Goal: Task Accomplishment & Management: Manage account settings

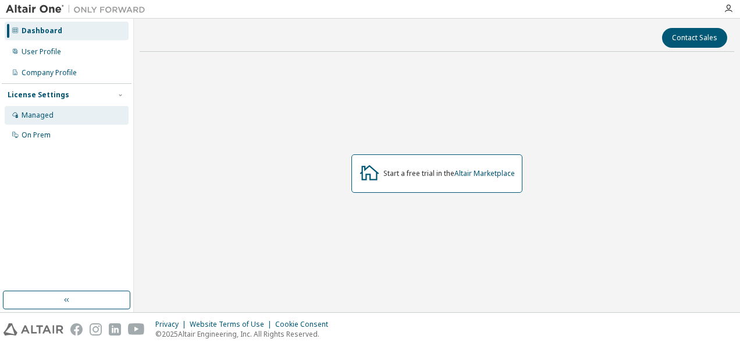
click at [55, 120] on div "Managed" at bounding box center [67, 115] width 124 height 19
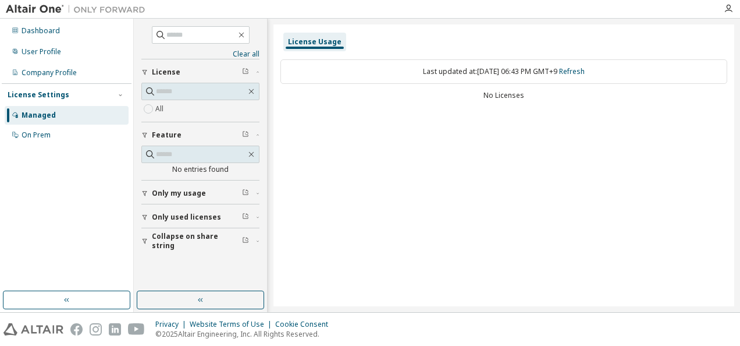
click at [256, 191] on icon "button" at bounding box center [257, 192] width 7 height 3
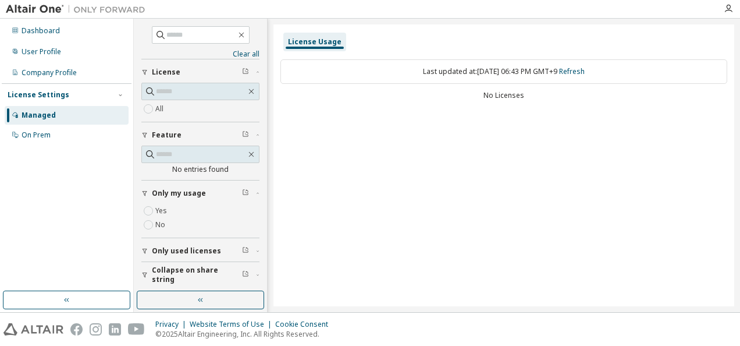
click at [256, 191] on icon "button" at bounding box center [257, 192] width 7 height 3
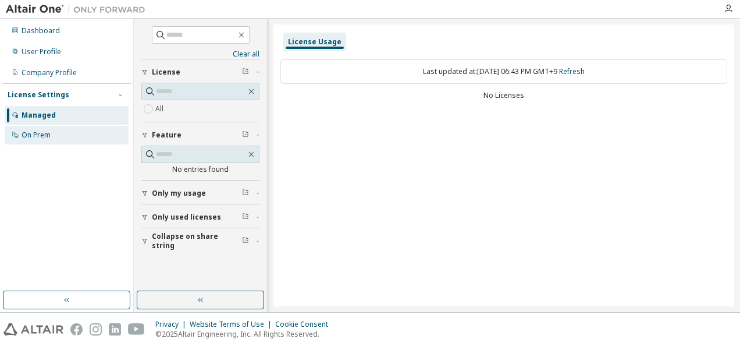
click at [68, 138] on div "On Prem" at bounding box center [67, 135] width 124 height 19
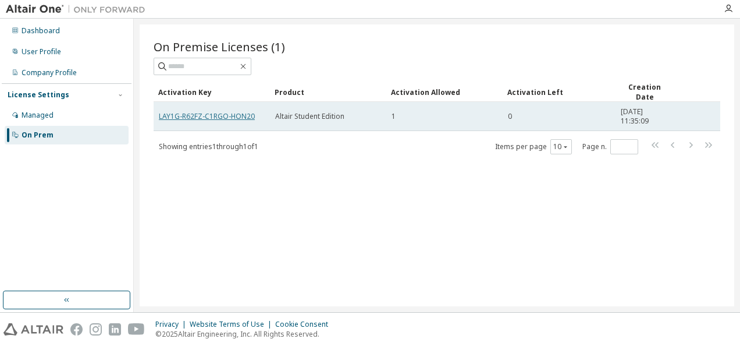
drag, startPoint x: 221, startPoint y: 115, endPoint x: 203, endPoint y: 118, distance: 18.2
click at [203, 118] on link "LAY1G-R62FZ-C1RGO-HON20" at bounding box center [207, 116] width 96 height 10
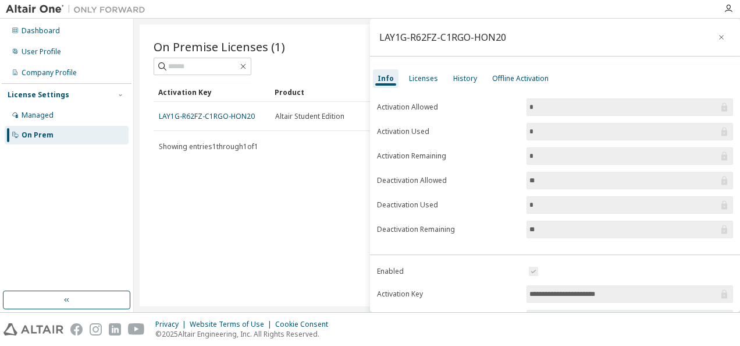
scroll to position [116, 0]
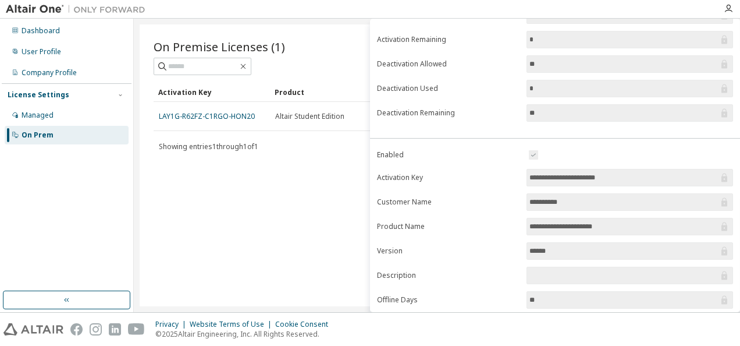
click at [580, 175] on input "**********" at bounding box center [624, 178] width 189 height 12
